Goal: Task Accomplishment & Management: Use online tool/utility

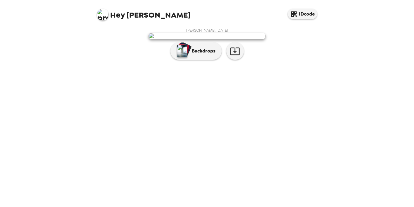
scroll to position [5, 0]
click at [223, 39] on img at bounding box center [206, 36] width 117 height 6
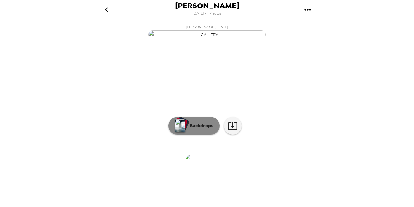
click at [199, 129] on p "Backdrops" at bounding box center [200, 125] width 27 height 7
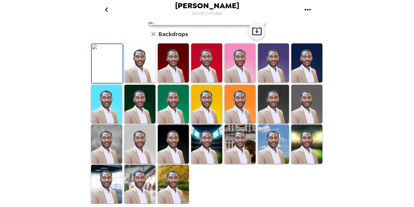
scroll to position [87, 0]
click at [253, 35] on icon "button" at bounding box center [256, 32] width 9 height 8
click at [243, 163] on img at bounding box center [240, 143] width 31 height 39
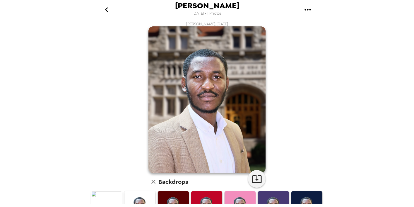
scroll to position [0, 0]
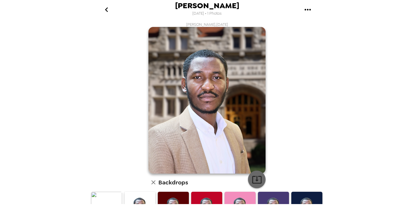
click at [257, 182] on icon "button" at bounding box center [257, 179] width 10 height 10
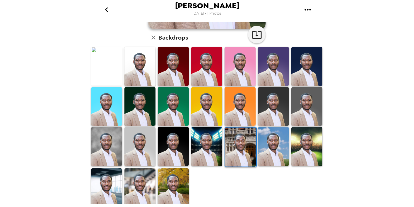
scroll to position [145, 0]
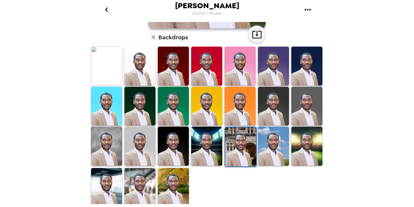
click at [168, 173] on img at bounding box center [173, 187] width 31 height 39
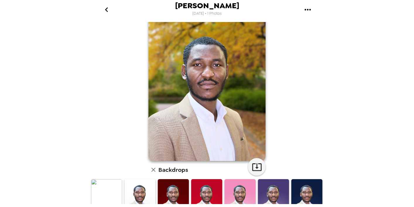
scroll to position [0, 0]
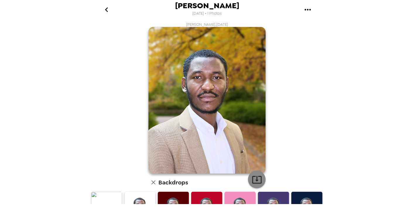
click at [252, 175] on icon "button" at bounding box center [257, 179] width 10 height 10
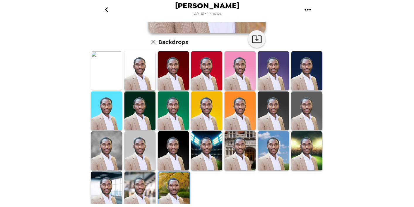
scroll to position [145, 0]
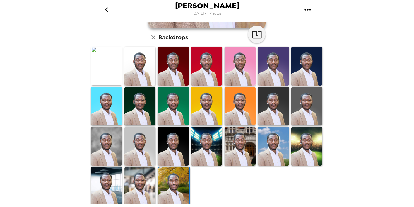
click at [142, 185] on img at bounding box center [139, 186] width 31 height 39
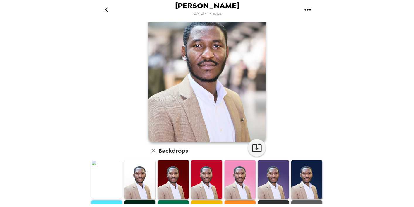
scroll to position [0, 0]
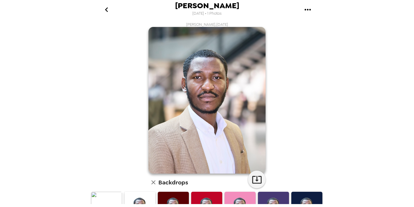
click at [216, 134] on img at bounding box center [206, 100] width 117 height 146
click at [255, 181] on icon "button" at bounding box center [257, 179] width 10 height 10
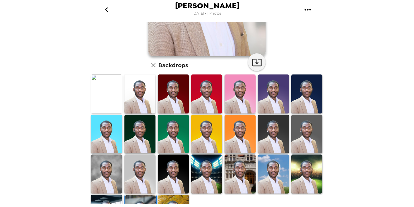
scroll to position [145, 0]
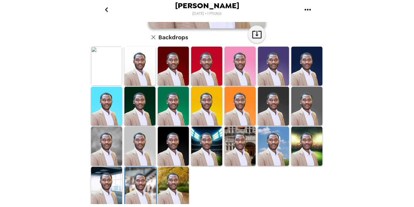
click at [133, 72] on img at bounding box center [139, 66] width 31 height 39
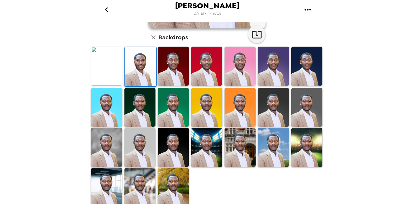
click at [134, 185] on img at bounding box center [139, 187] width 31 height 39
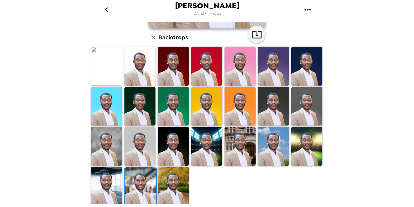
click at [98, 187] on img at bounding box center [106, 186] width 31 height 39
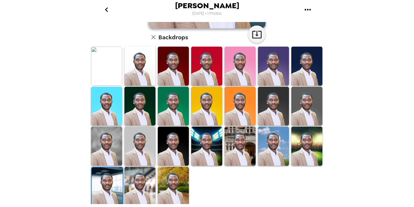
click at [105, 187] on img at bounding box center [107, 186] width 31 height 39
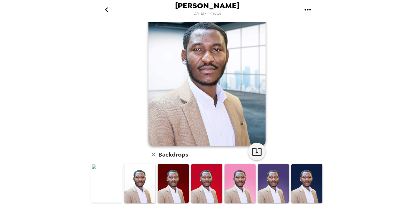
scroll to position [116, 0]
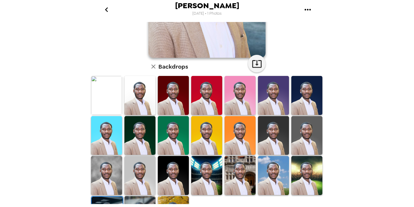
click at [102, 168] on img at bounding box center [106, 175] width 31 height 39
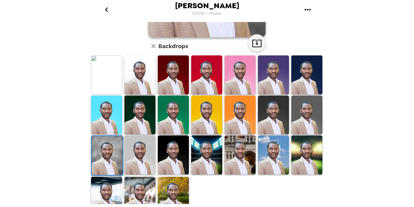
scroll to position [145, 0]
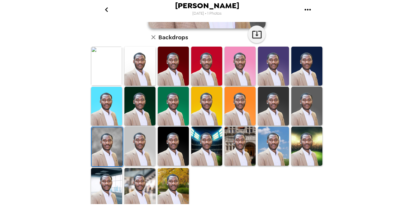
click at [301, 147] on img at bounding box center [306, 146] width 31 height 39
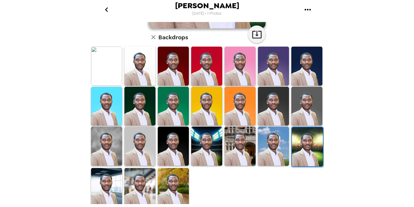
click at [179, 177] on img at bounding box center [173, 187] width 31 height 39
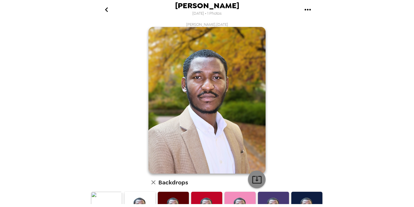
click at [257, 180] on icon "button" at bounding box center [257, 179] width 10 height 10
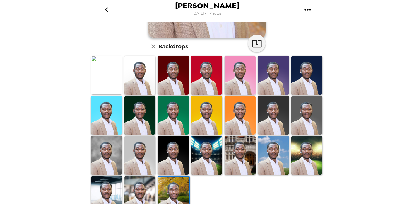
scroll to position [145, 0]
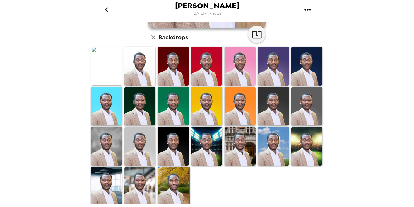
click at [145, 182] on img at bounding box center [139, 186] width 31 height 39
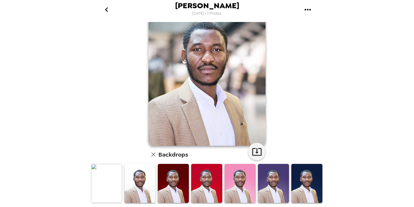
scroll to position [0, 0]
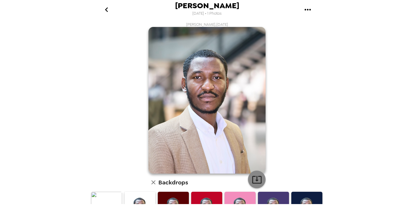
click at [253, 180] on icon "button" at bounding box center [257, 179] width 10 height 10
click at [207, 94] on img at bounding box center [206, 100] width 117 height 146
